Goal: Task Accomplishment & Management: Use online tool/utility

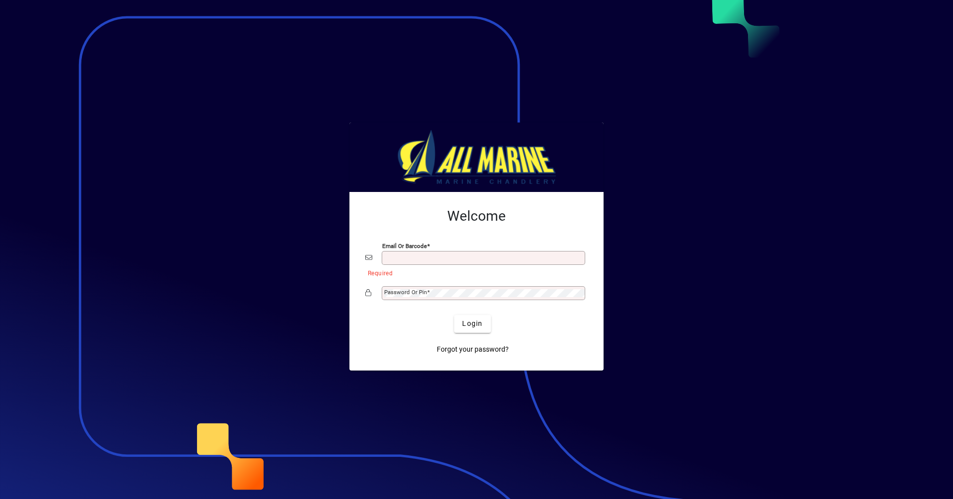
click at [445, 261] on input "Email or Barcode" at bounding box center [484, 258] width 200 height 8
type input "**********"
click at [469, 323] on span "Login" at bounding box center [472, 324] width 20 height 10
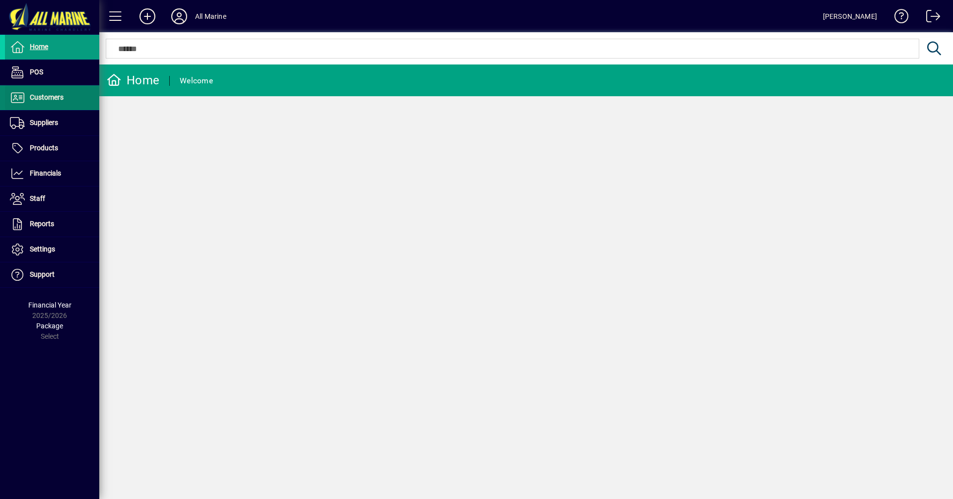
click at [58, 100] on span "Customers" at bounding box center [47, 97] width 34 height 8
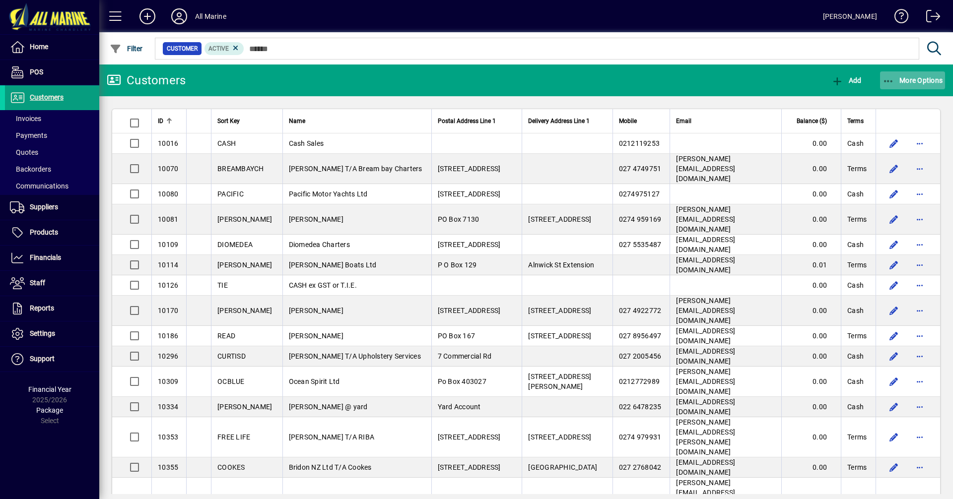
click at [904, 77] on span "More Options" at bounding box center [912, 80] width 61 height 8
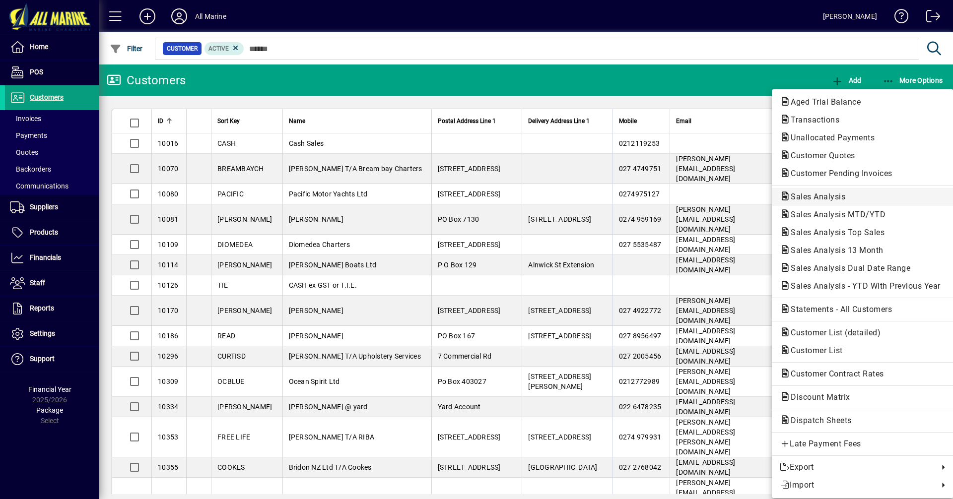
click at [814, 196] on span "Sales Analysis" at bounding box center [815, 196] width 70 height 9
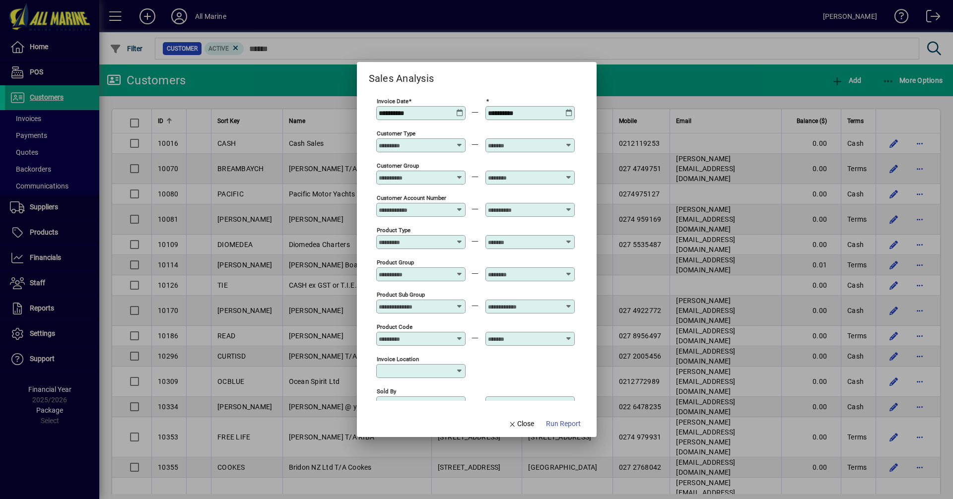
click at [461, 109] on icon at bounding box center [459, 109] width 7 height 0
type input "**********"
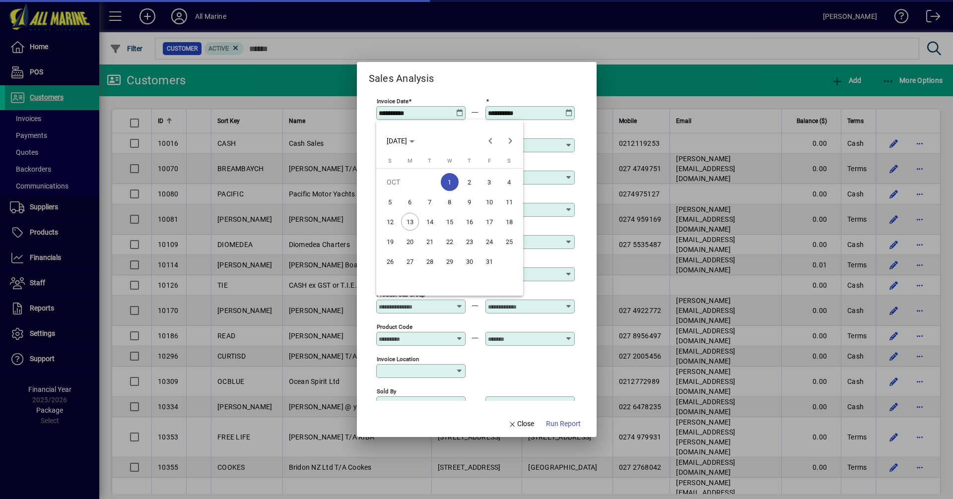
click at [407, 138] on span "WED OCT 01 2025" at bounding box center [397, 141] width 20 height 8
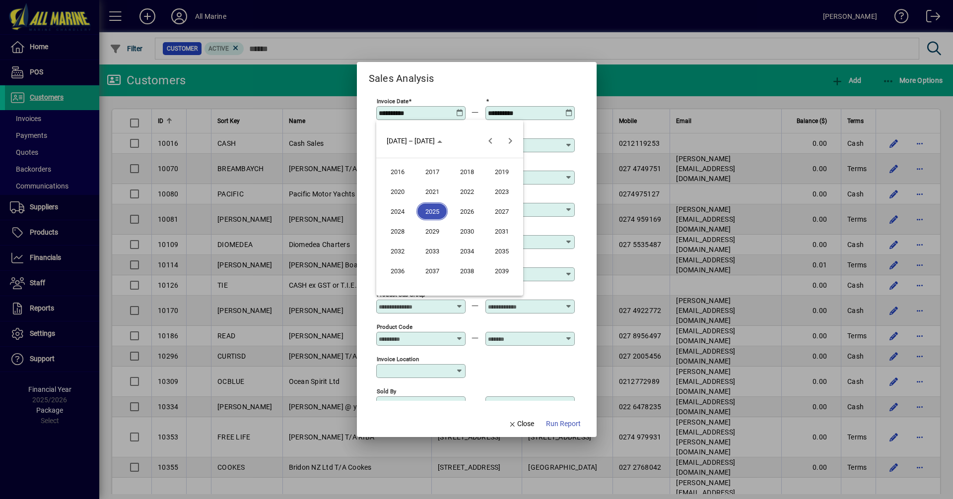
click at [396, 208] on span "2024" at bounding box center [397, 211] width 31 height 18
click at [436, 234] on span "OCT" at bounding box center [431, 231] width 31 height 18
click at [428, 203] on span "1" at bounding box center [430, 202] width 18 height 18
type input "**********"
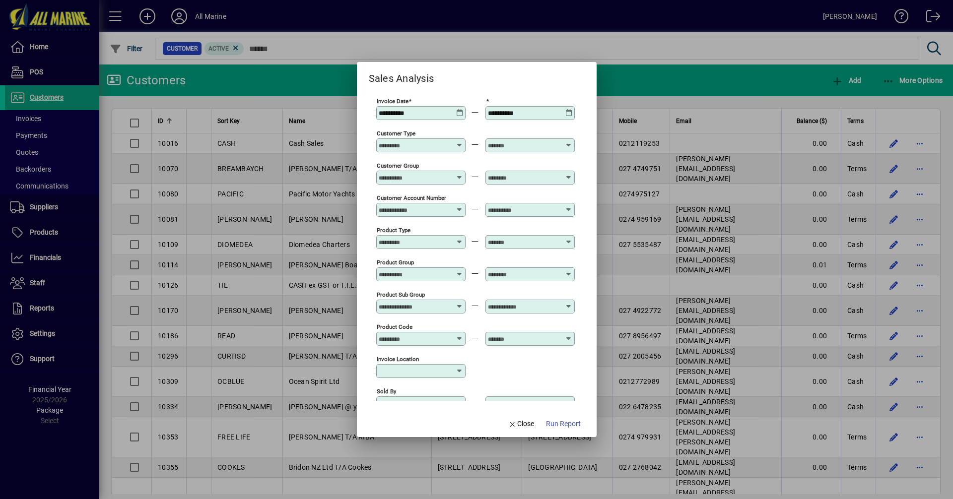
click at [571, 109] on icon at bounding box center [568, 109] width 7 height 0
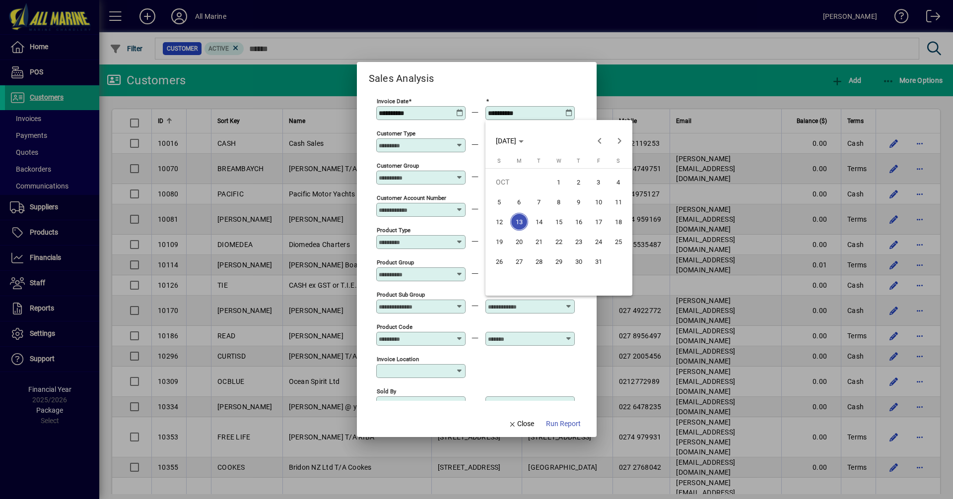
click at [520, 218] on span "13" at bounding box center [519, 222] width 18 height 18
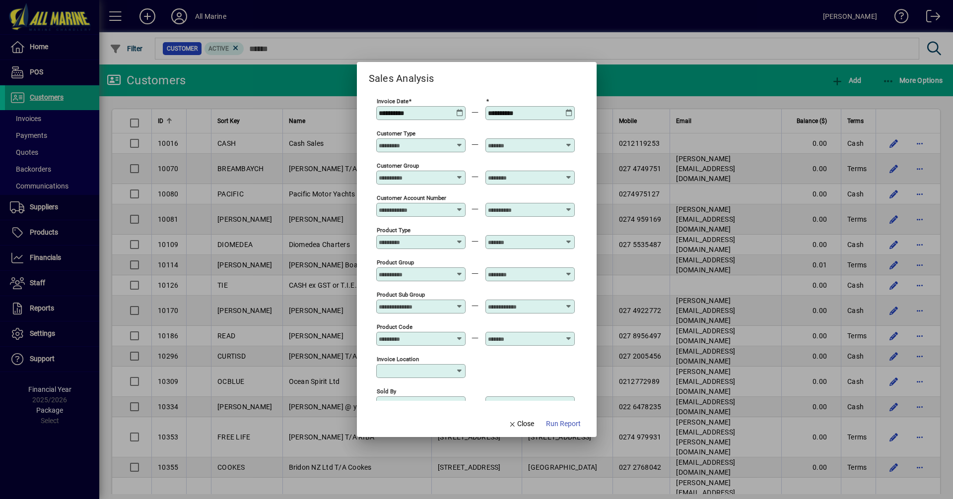
click at [567, 109] on icon at bounding box center [568, 109] width 7 height 0
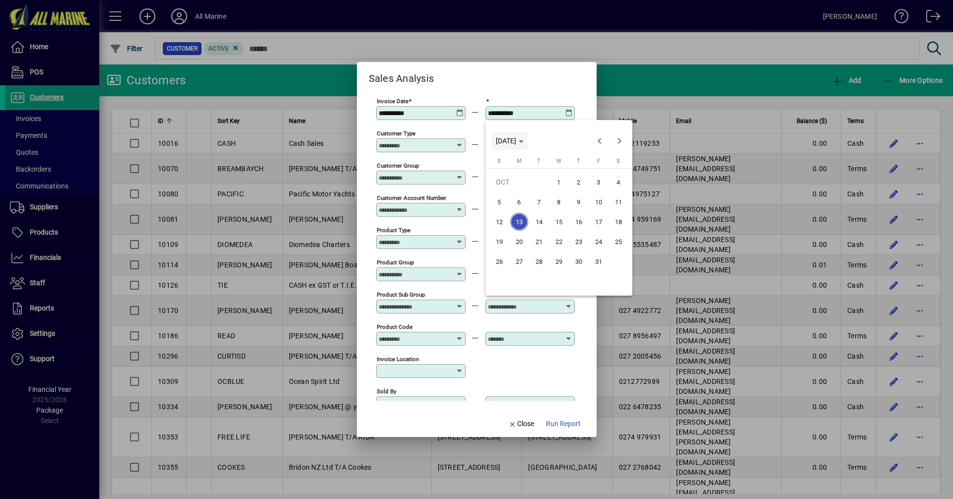
click at [511, 141] on span "MON OCT 13 2025" at bounding box center [506, 141] width 20 height 8
click at [514, 212] on span "2024" at bounding box center [506, 211] width 31 height 18
click at [540, 227] on span "OCT" at bounding box center [540, 231] width 31 height 18
click at [498, 242] on span "13" at bounding box center [499, 242] width 18 height 18
type input "**********"
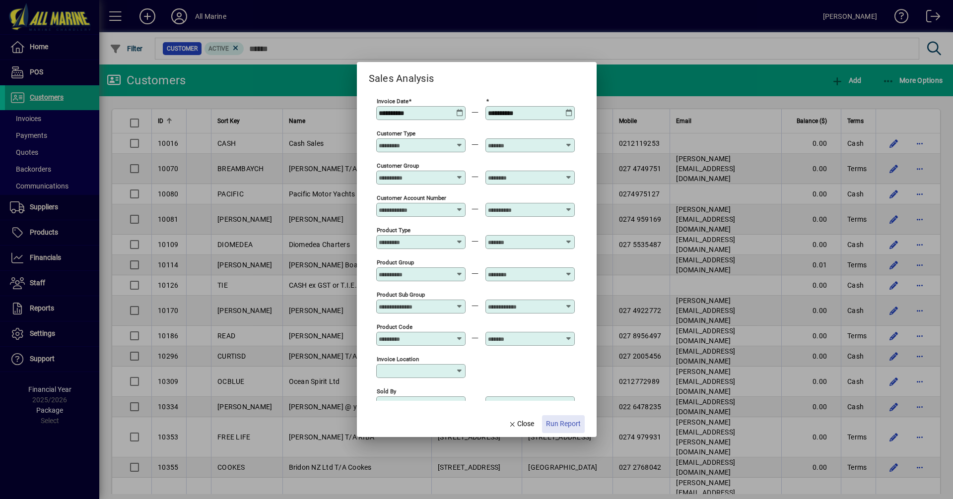
click at [565, 425] on span "Run Report" at bounding box center [563, 424] width 35 height 10
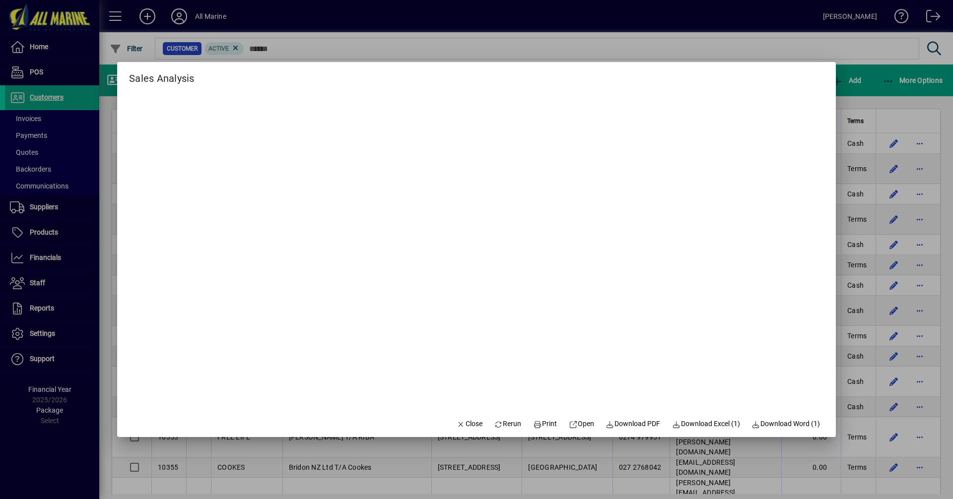
click at [874, 92] on div at bounding box center [476, 249] width 953 height 499
